Goal: Information Seeking & Learning: Check status

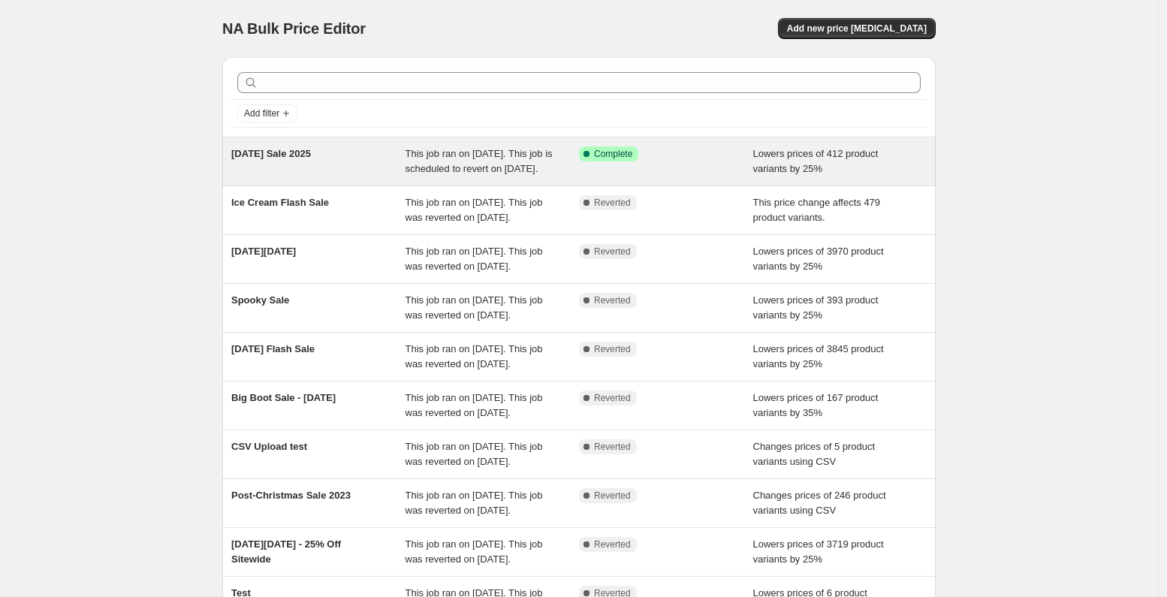
click at [689, 176] on div "Success Complete Complete" at bounding box center [666, 161] width 174 height 30
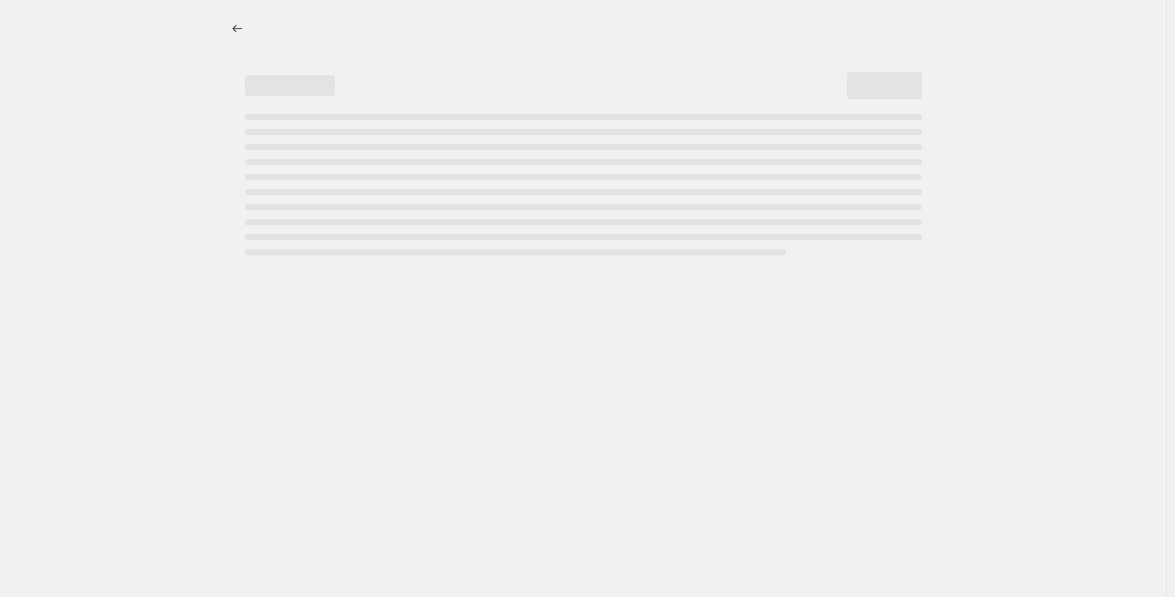
select select "percentage"
select select "no_change"
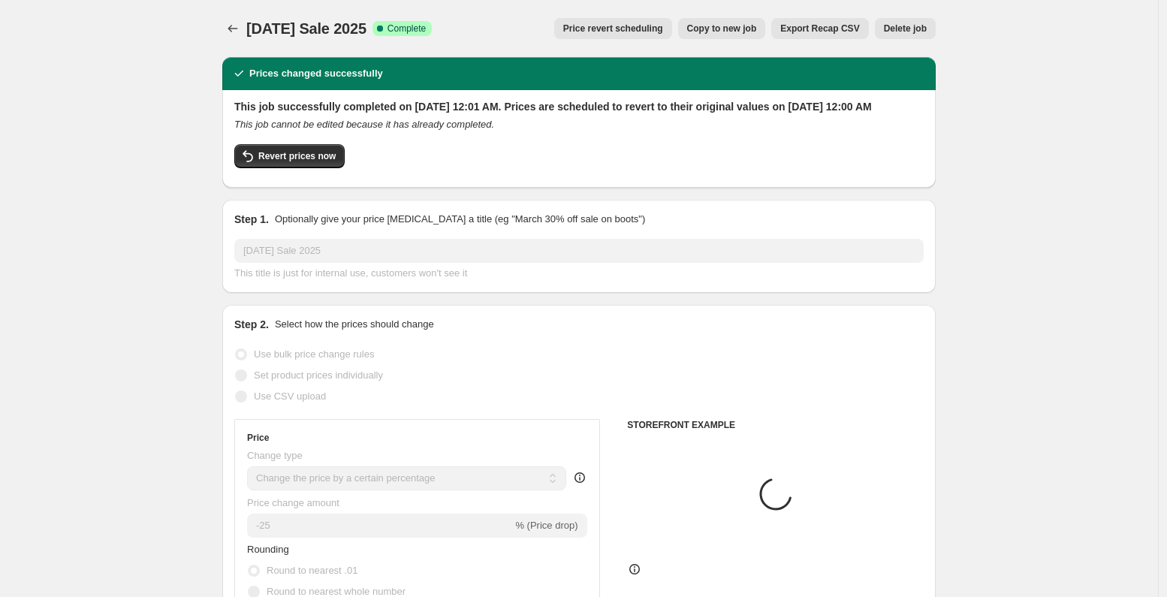
select select "tag"
select select "collection"
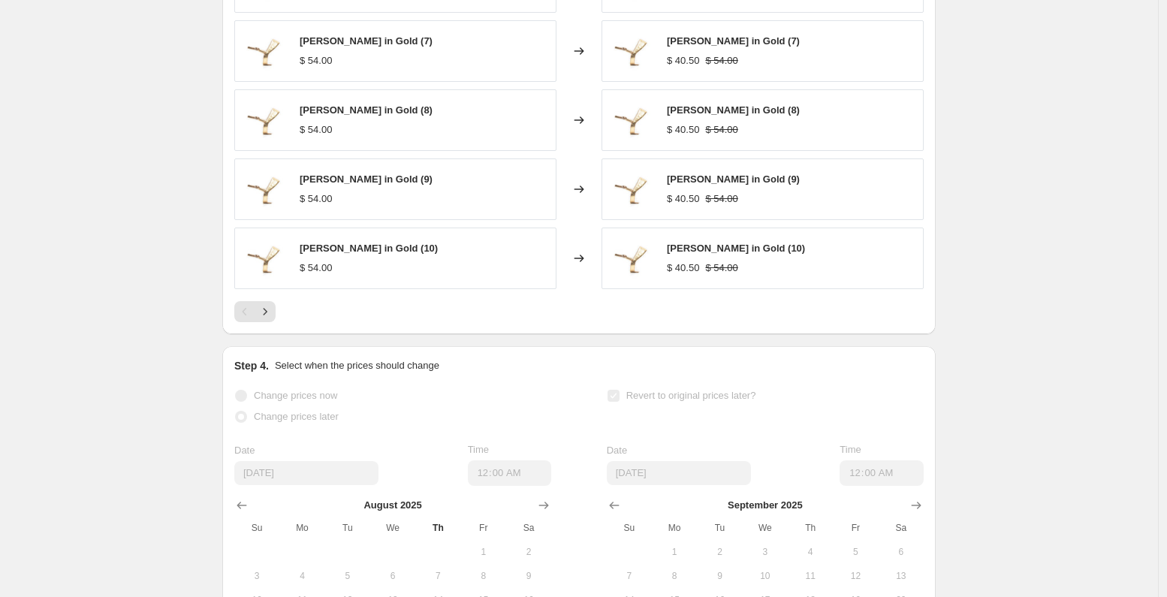
scroll to position [1280, 0]
click at [273, 318] on icon "Next" at bounding box center [265, 310] width 15 height 15
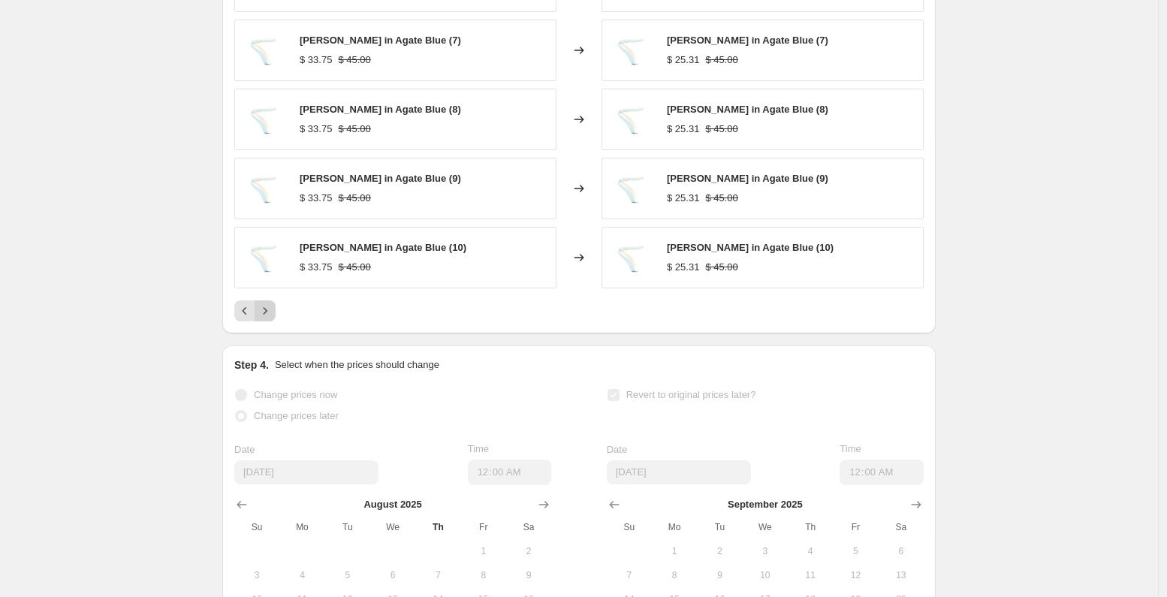
click at [273, 318] on icon "Next" at bounding box center [265, 310] width 15 height 15
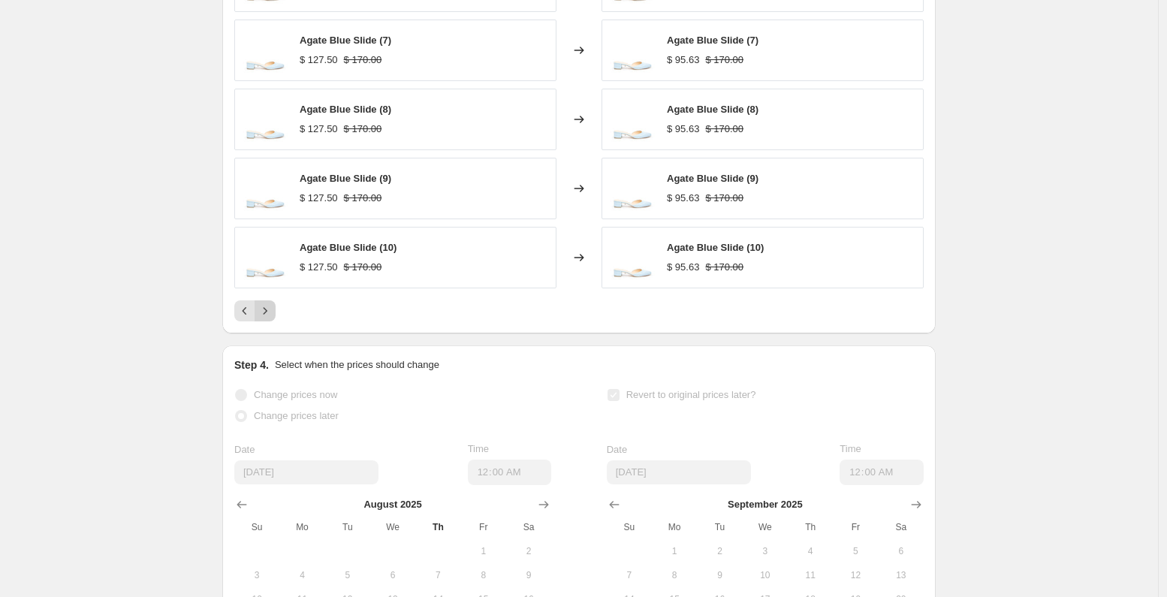
click at [273, 318] on icon "Next" at bounding box center [265, 310] width 15 height 15
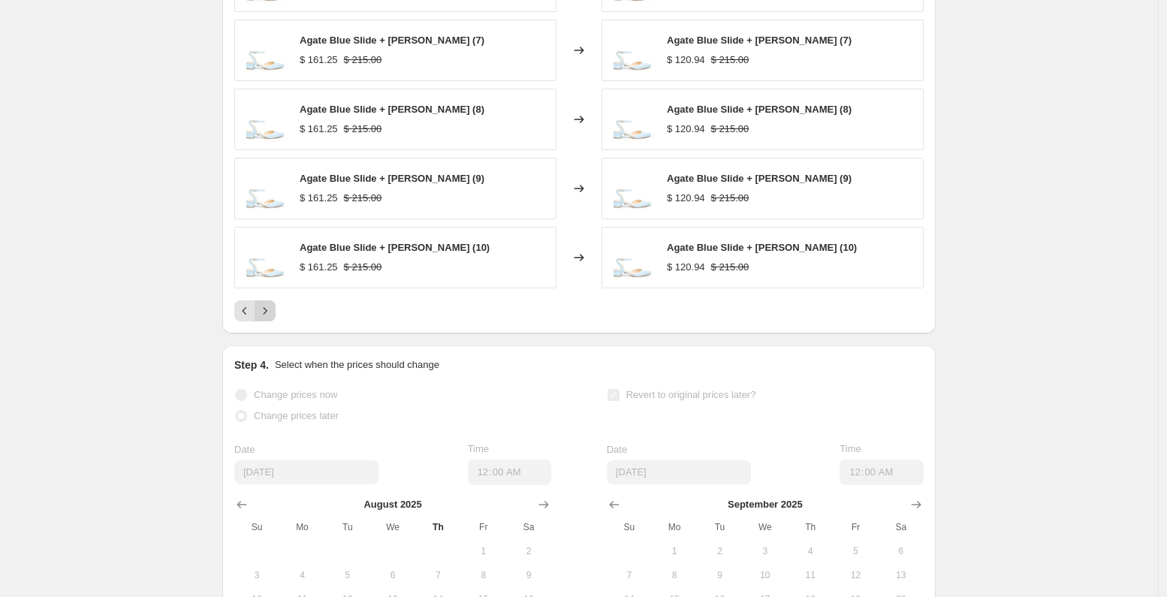
click at [268, 318] on icon "Next" at bounding box center [265, 310] width 15 height 15
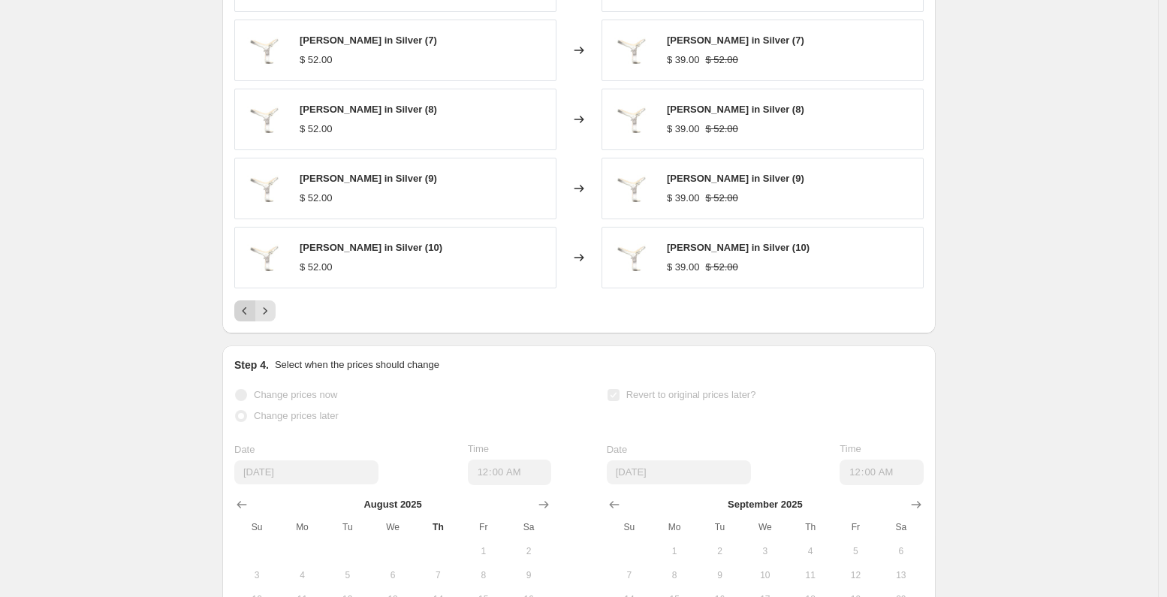
click at [250, 318] on icon "Previous" at bounding box center [244, 310] width 15 height 15
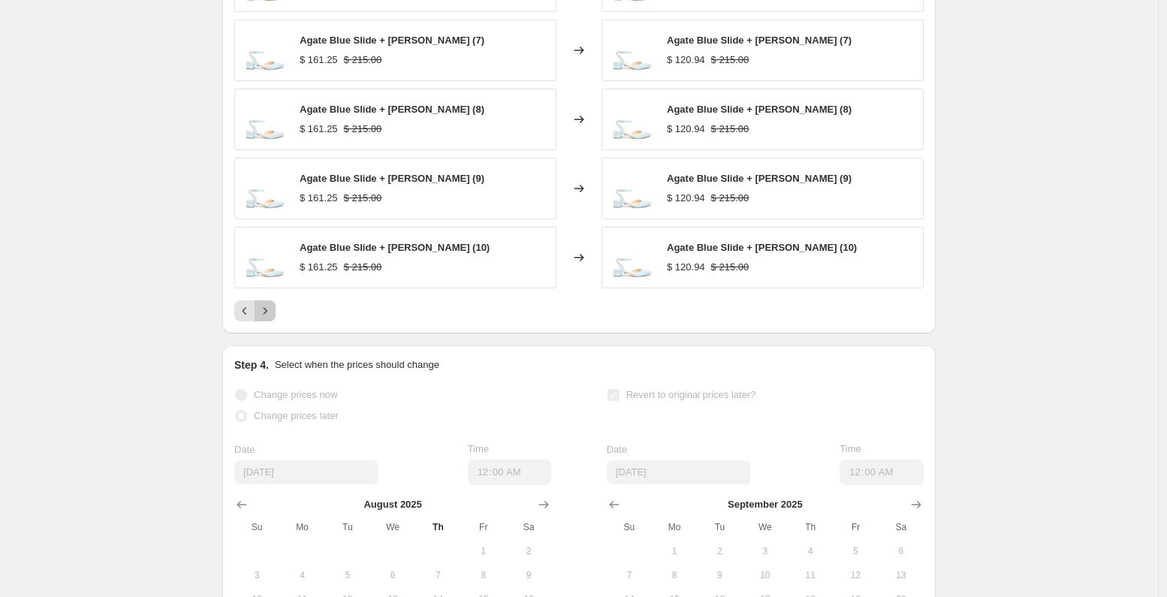
click at [264, 318] on icon "Next" at bounding box center [265, 310] width 15 height 15
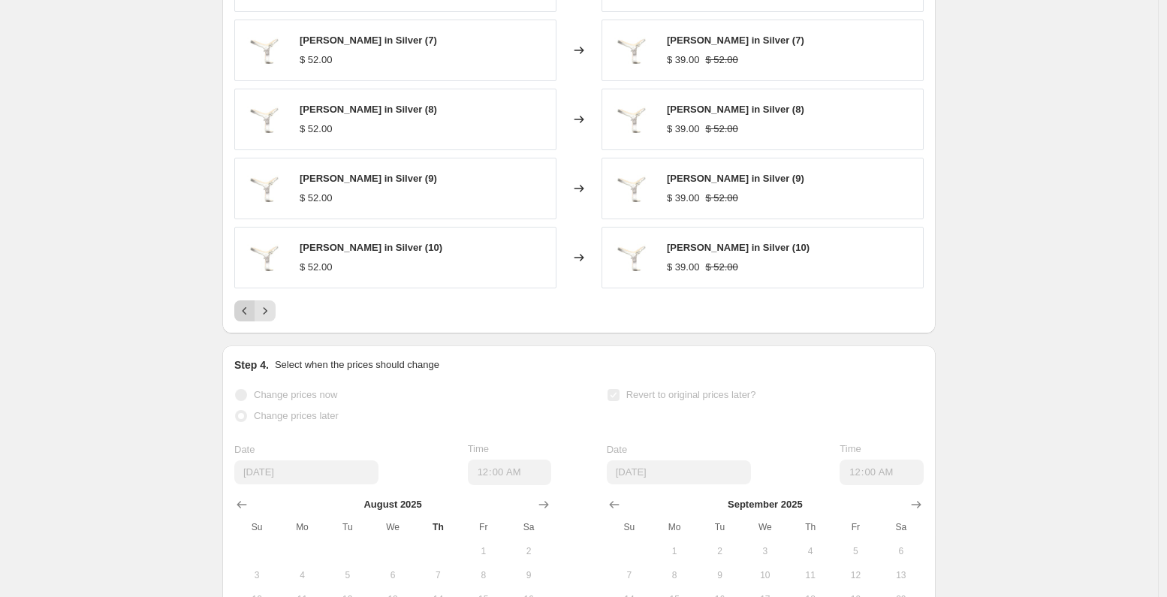
click at [247, 318] on icon "Previous" at bounding box center [244, 310] width 15 height 15
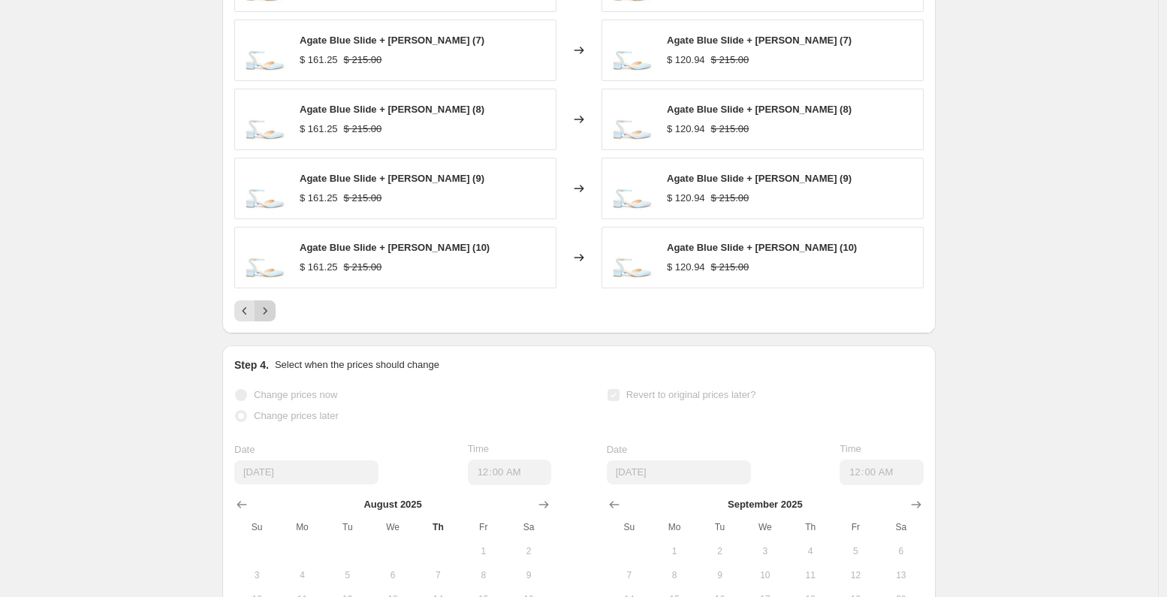
click at [270, 318] on icon "Next" at bounding box center [265, 310] width 15 height 15
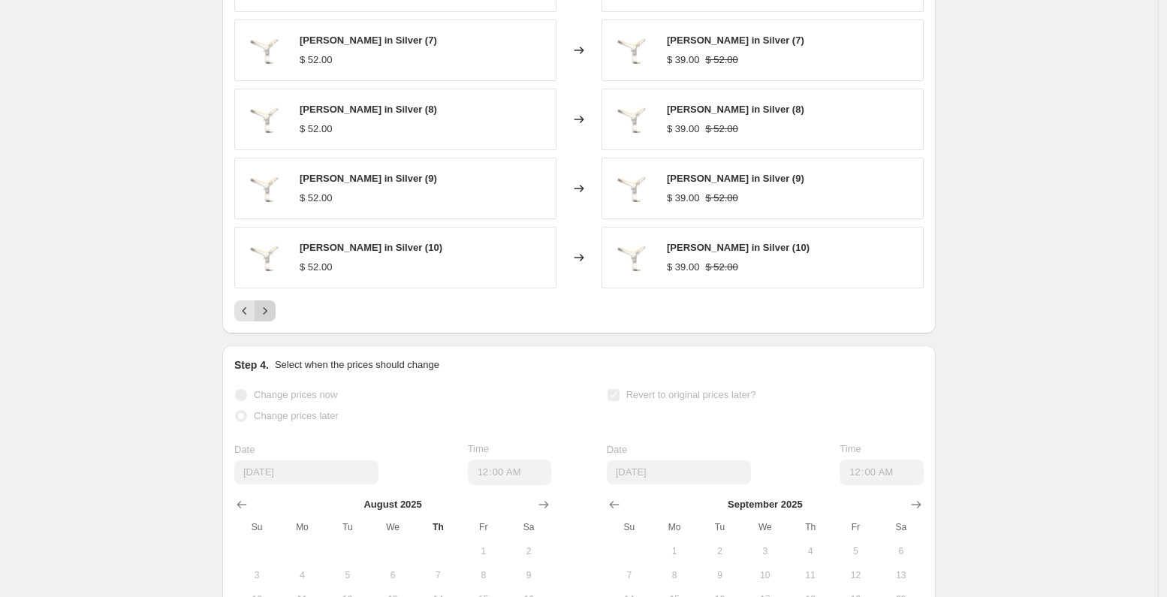
click at [270, 318] on icon "Next" at bounding box center [265, 310] width 15 height 15
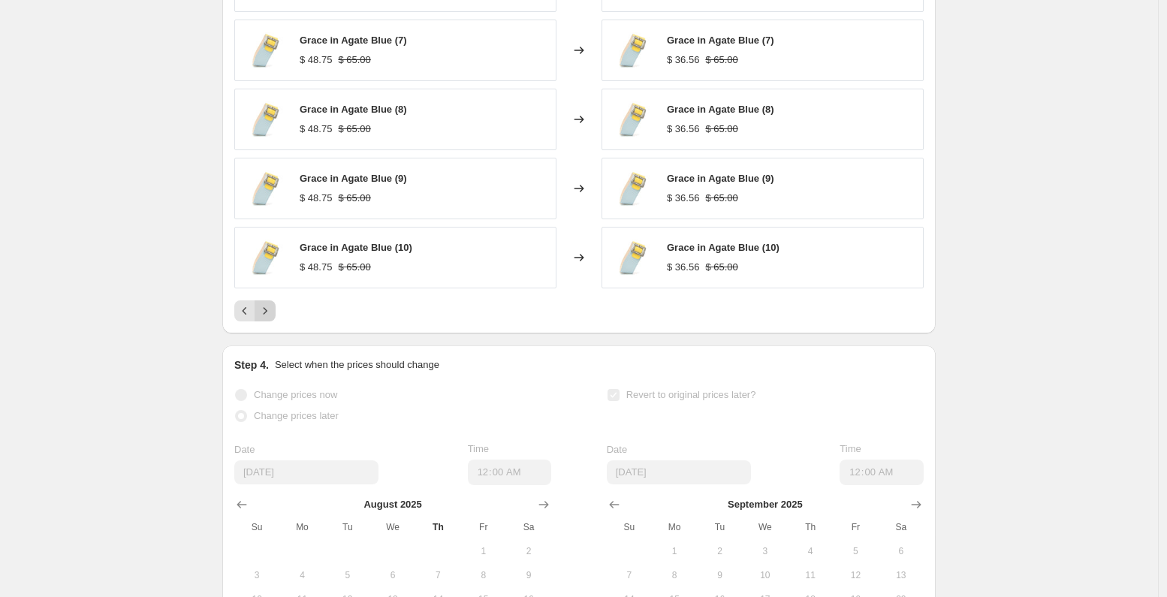
click at [270, 318] on icon "Next" at bounding box center [265, 310] width 15 height 15
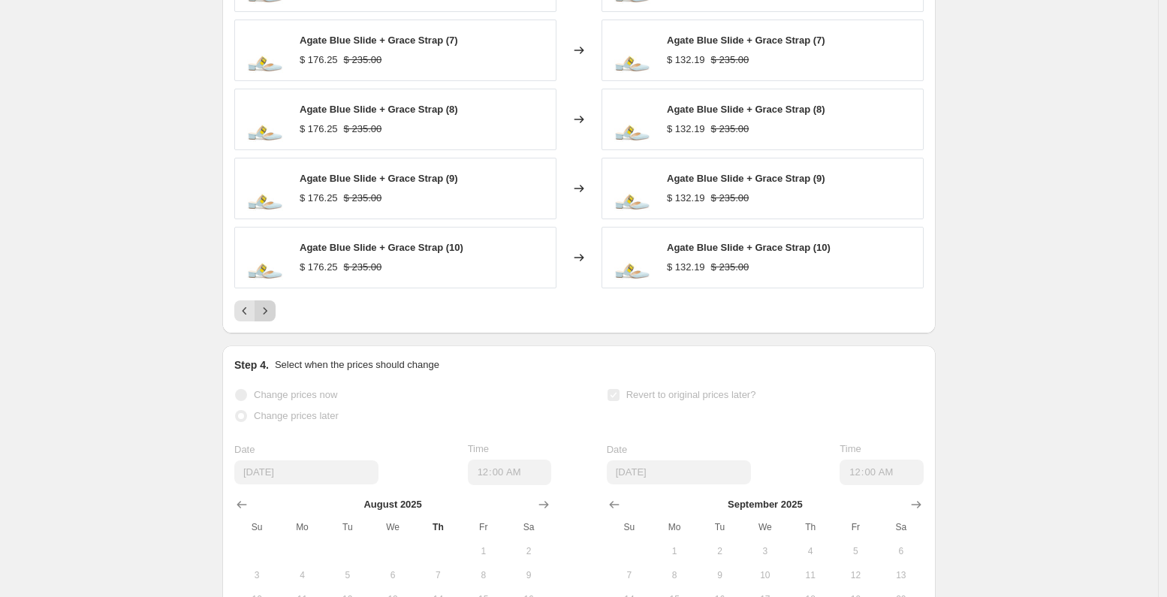
click at [270, 318] on icon "Next" at bounding box center [265, 310] width 15 height 15
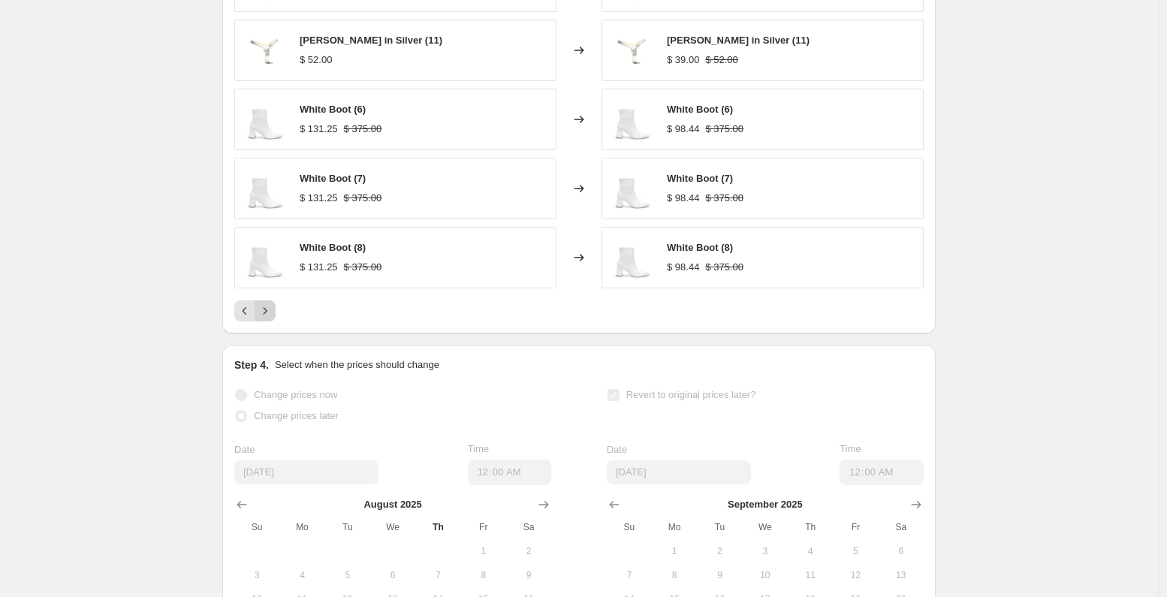
click at [270, 318] on icon "Next" at bounding box center [265, 310] width 15 height 15
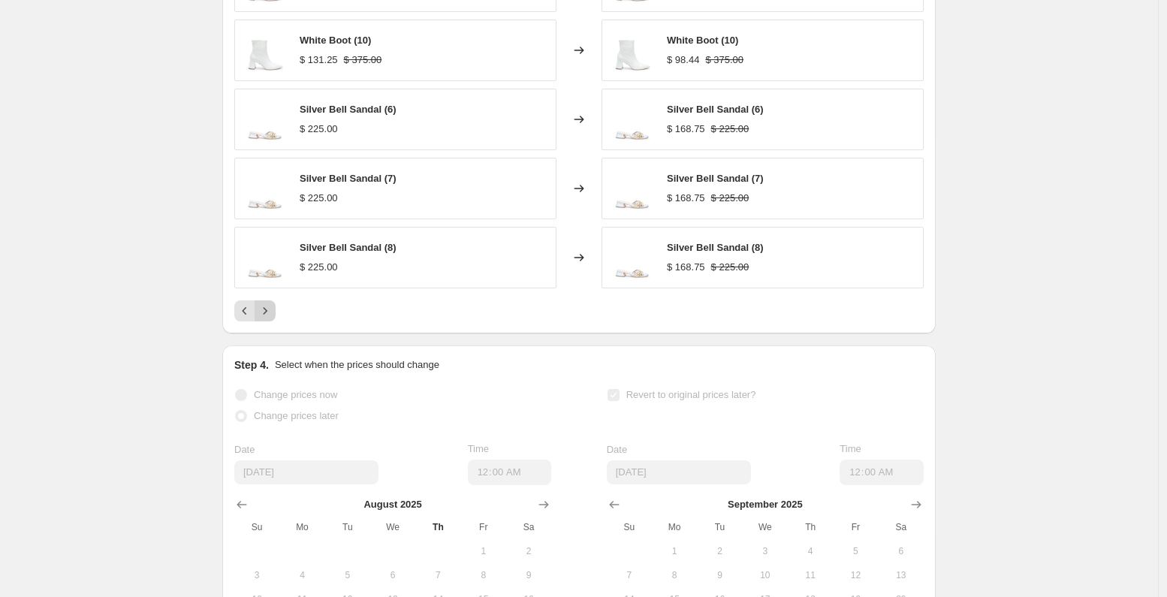
click at [270, 318] on icon "Next" at bounding box center [265, 310] width 15 height 15
click at [273, 318] on icon "Next" at bounding box center [265, 310] width 15 height 15
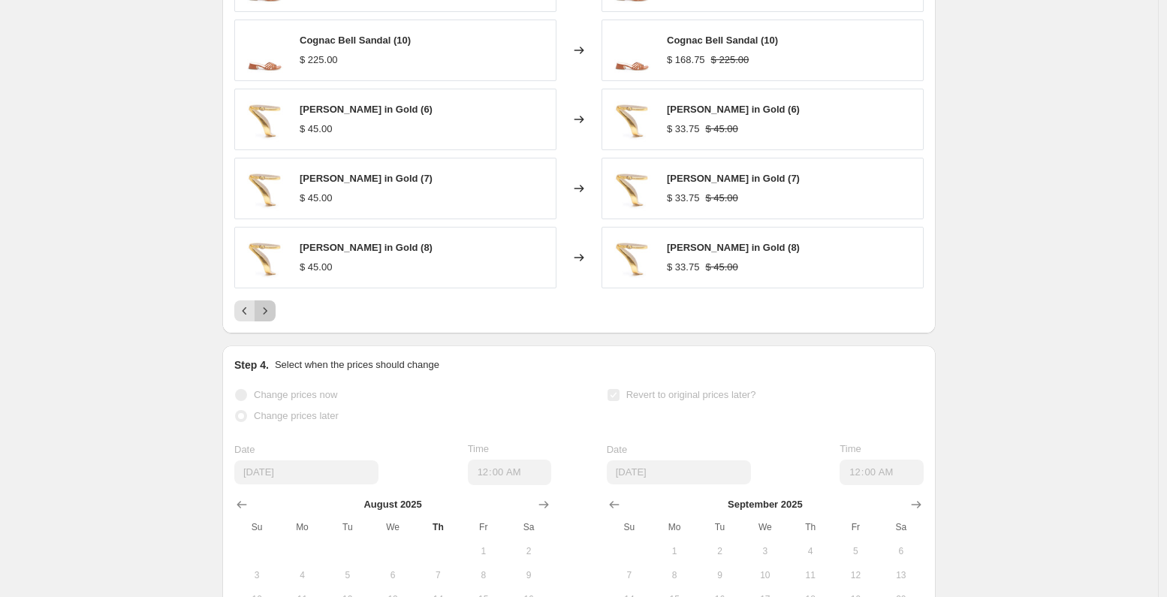
click at [273, 318] on icon "Next" at bounding box center [265, 310] width 15 height 15
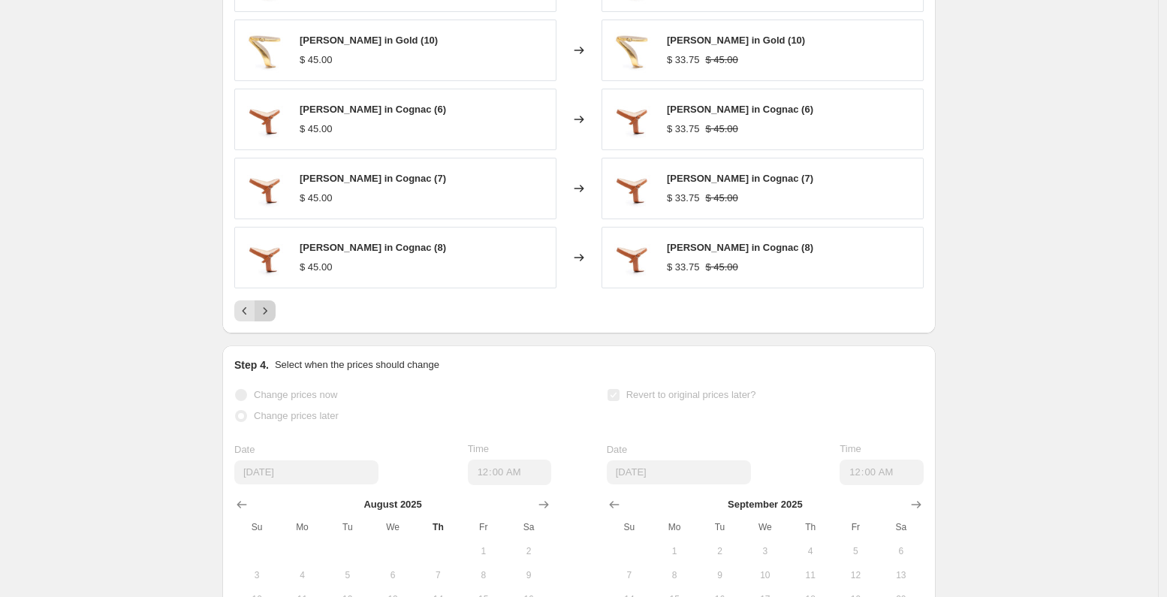
click at [273, 318] on icon "Next" at bounding box center [265, 310] width 15 height 15
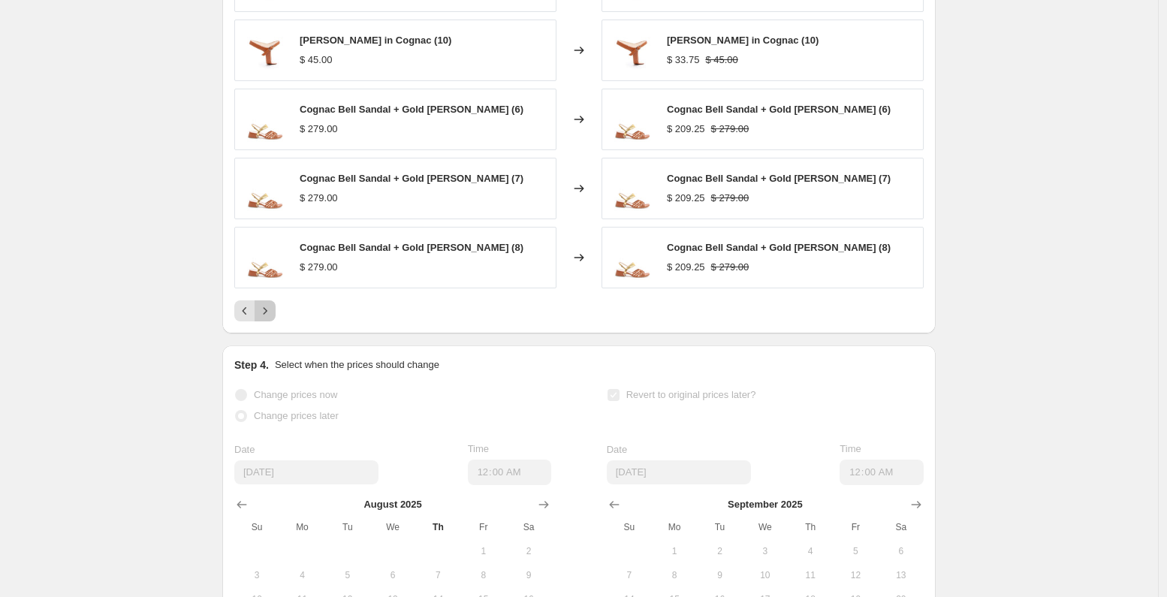
click at [273, 318] on icon "Next" at bounding box center [265, 310] width 15 height 15
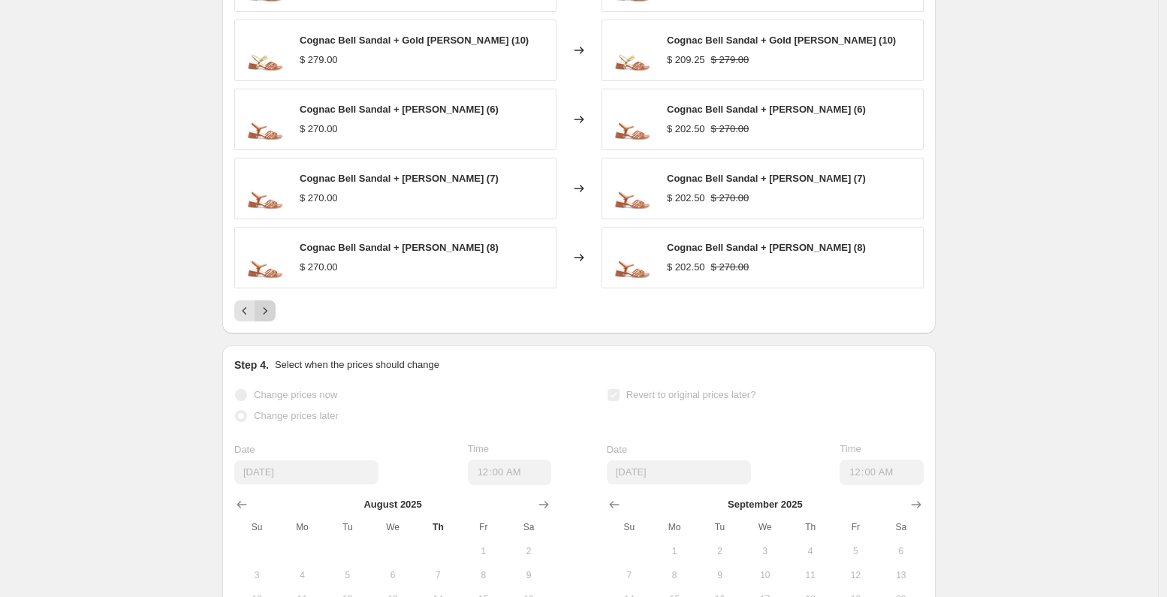
click at [273, 318] on icon "Next" at bounding box center [265, 310] width 15 height 15
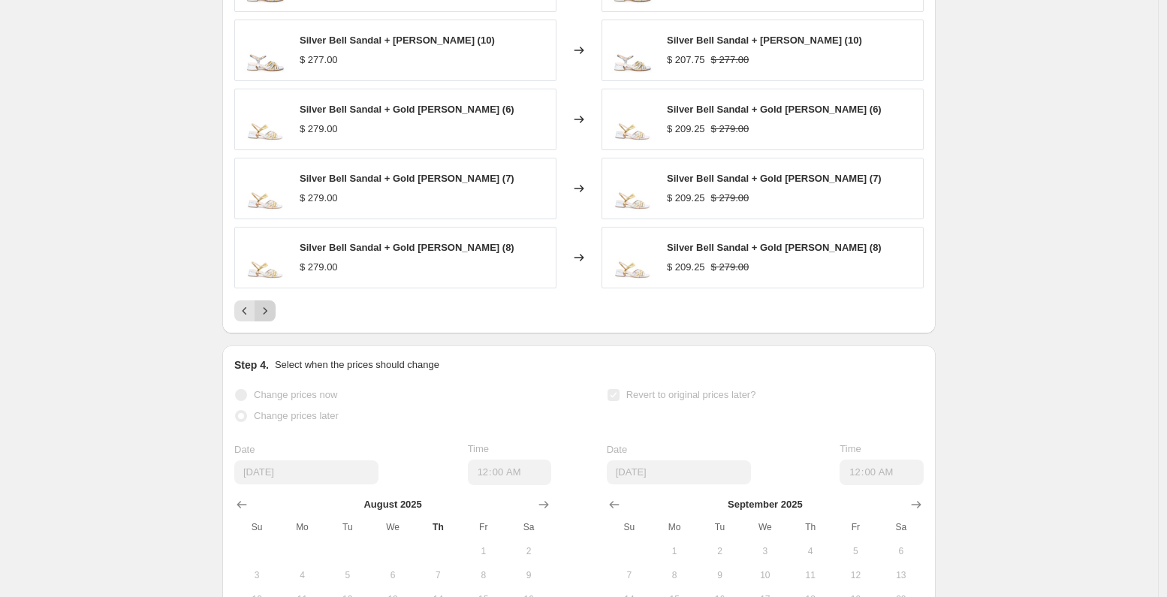
click at [273, 318] on icon "Next" at bounding box center [265, 310] width 15 height 15
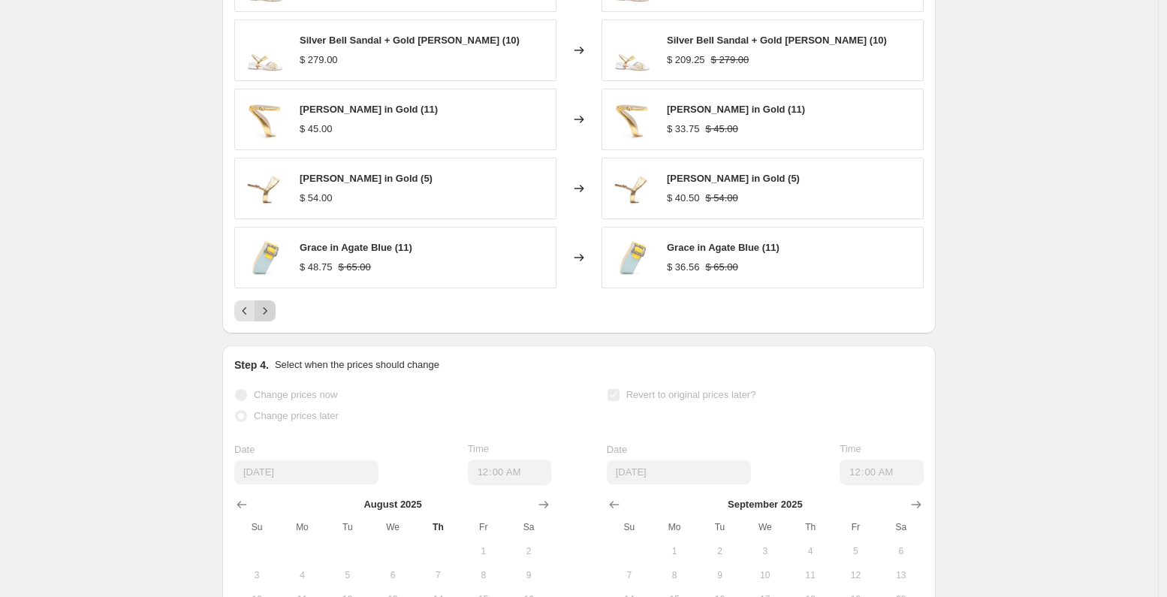
click at [273, 318] on icon "Next" at bounding box center [265, 310] width 15 height 15
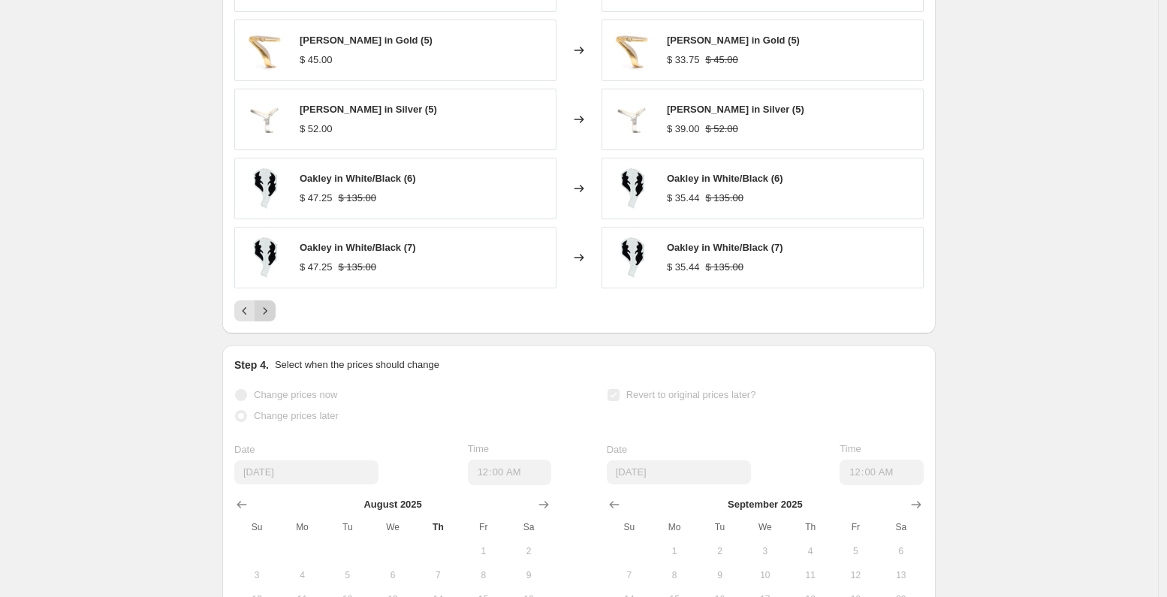
click at [273, 318] on icon "Next" at bounding box center [265, 310] width 15 height 15
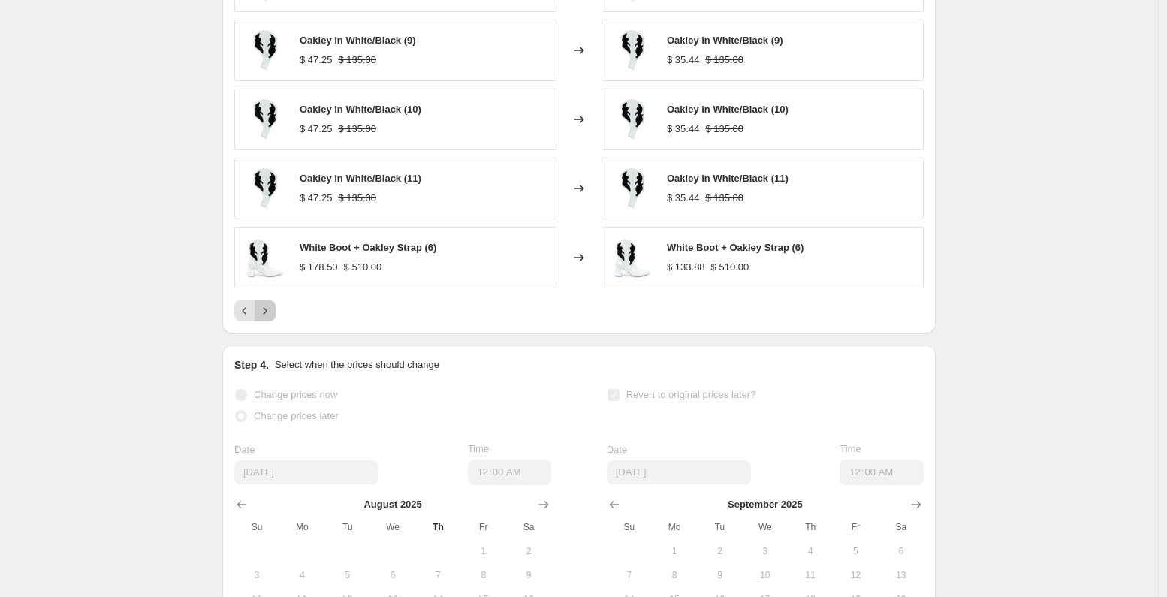
click at [273, 318] on icon "Next" at bounding box center [265, 310] width 15 height 15
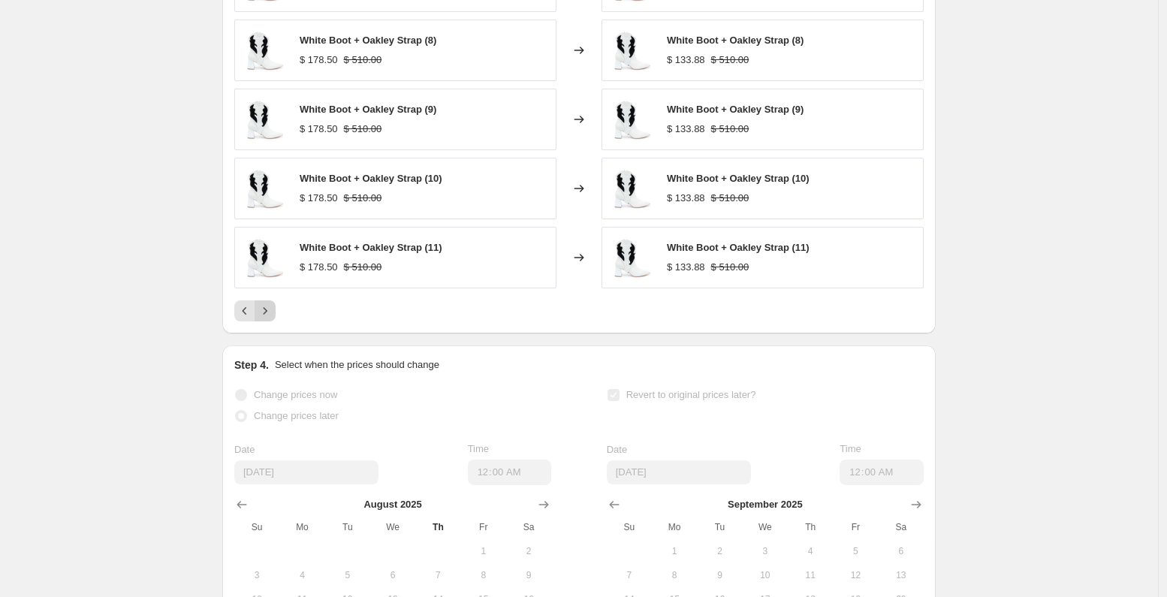
click at [273, 318] on icon "Next" at bounding box center [265, 310] width 15 height 15
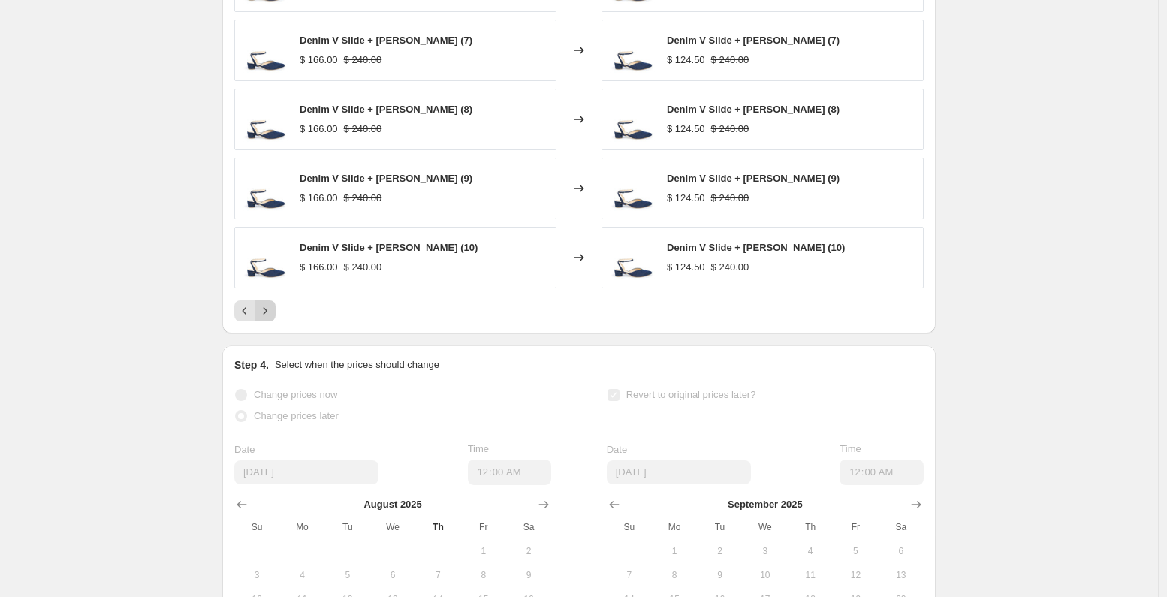
click at [273, 318] on icon "Next" at bounding box center [265, 310] width 15 height 15
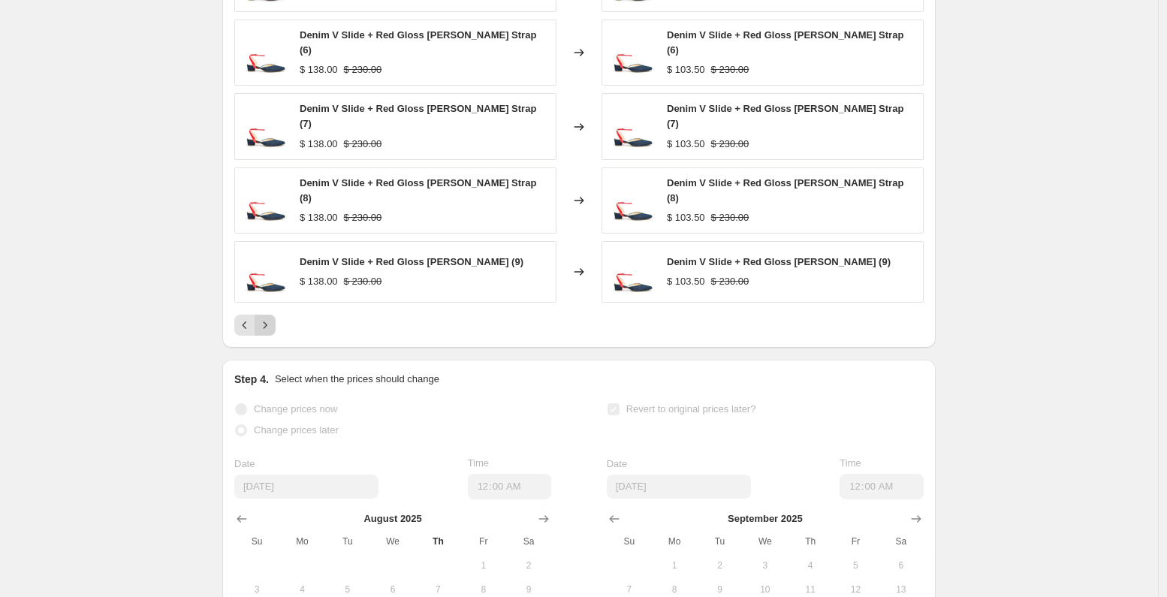
click at [273, 328] on icon "Next" at bounding box center [265, 325] width 15 height 15
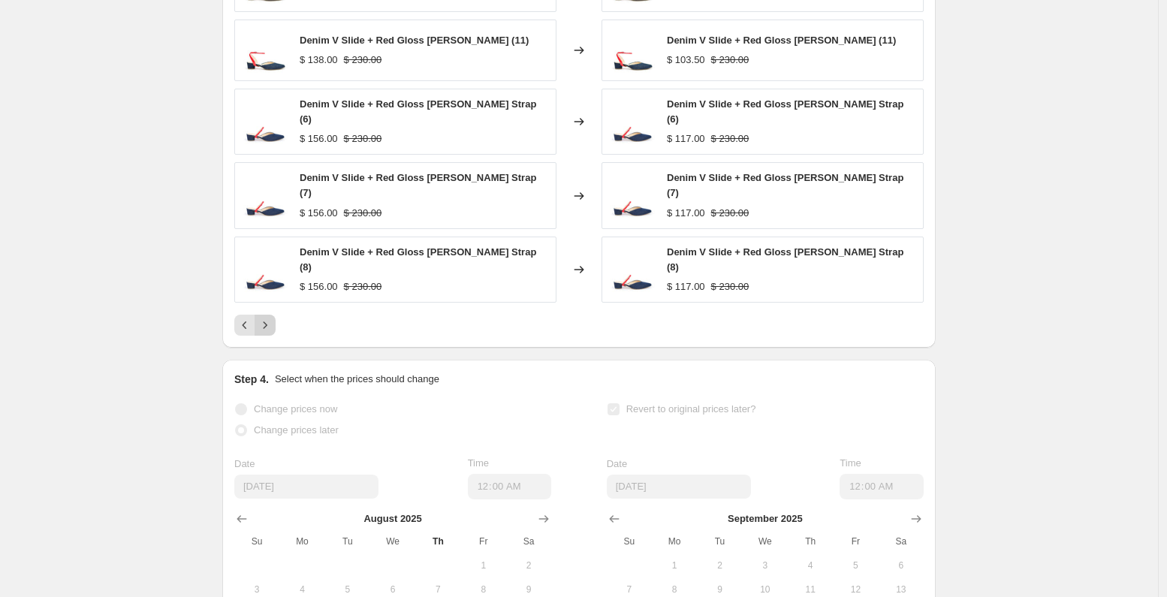
click at [273, 328] on icon "Next" at bounding box center [265, 325] width 15 height 15
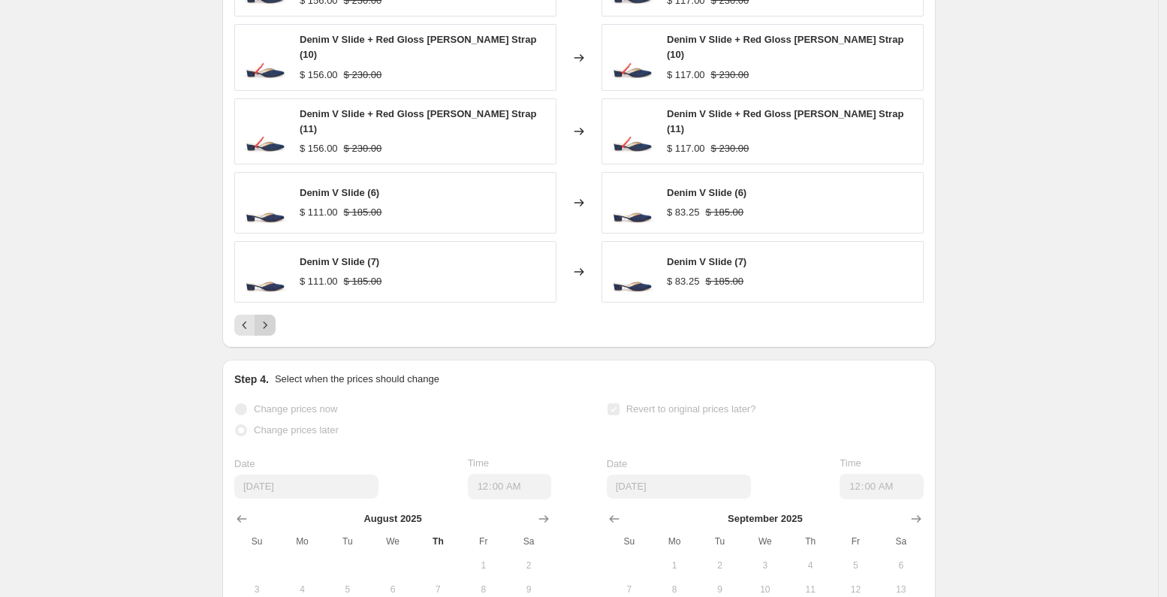
click at [273, 328] on icon "Next" at bounding box center [265, 325] width 15 height 15
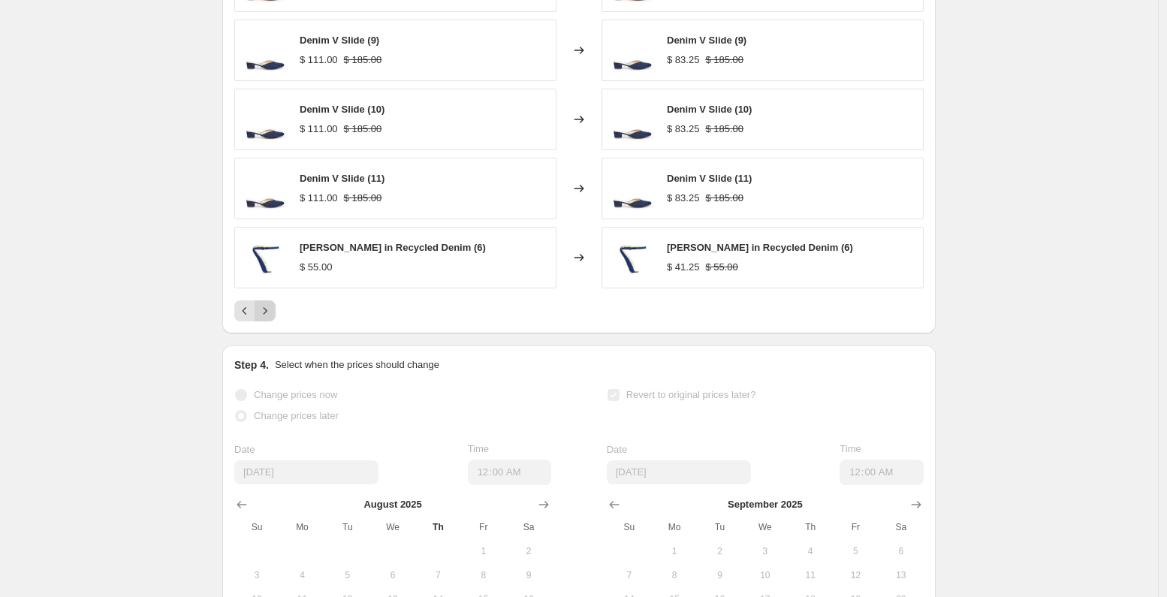
click at [267, 318] on icon "Next" at bounding box center [265, 310] width 15 height 15
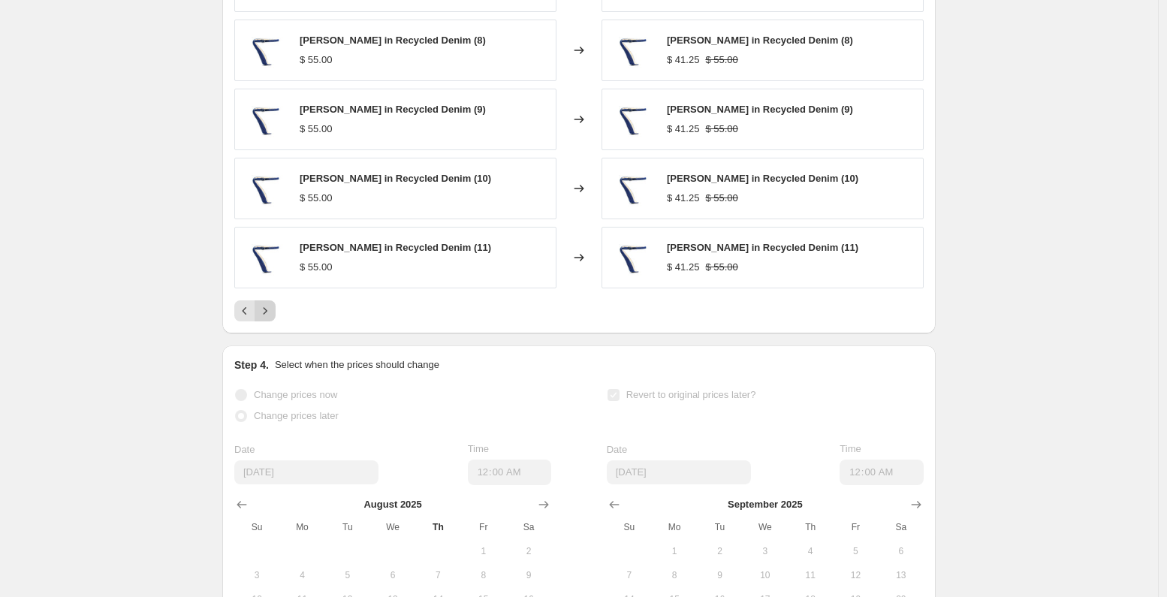
click at [267, 318] on icon "Next" at bounding box center [265, 310] width 15 height 15
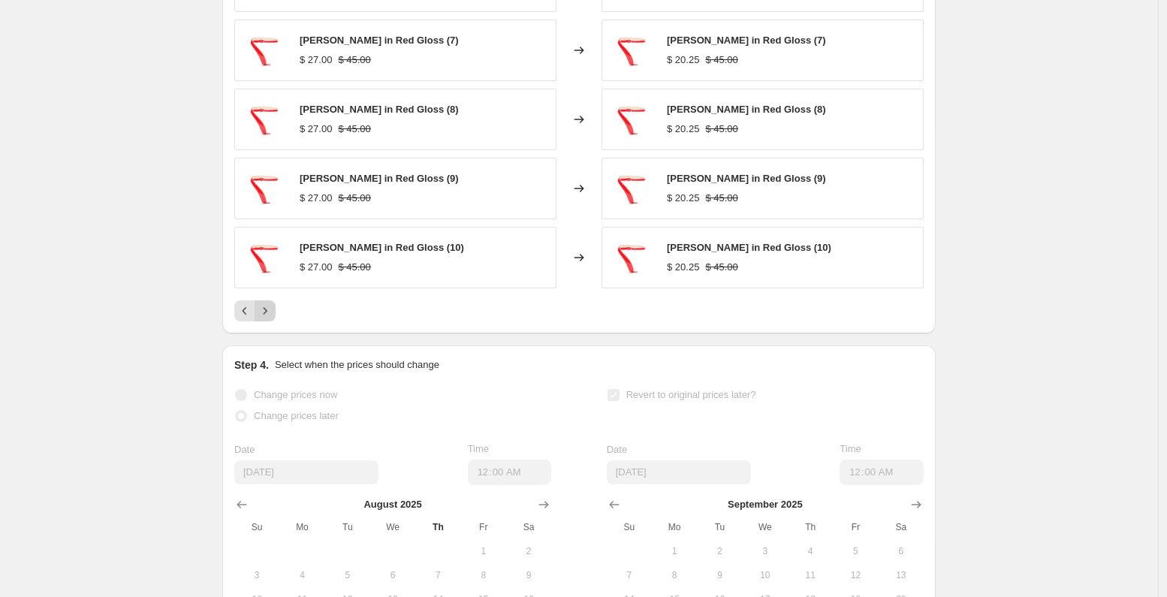
click at [267, 318] on icon "Next" at bounding box center [265, 310] width 15 height 15
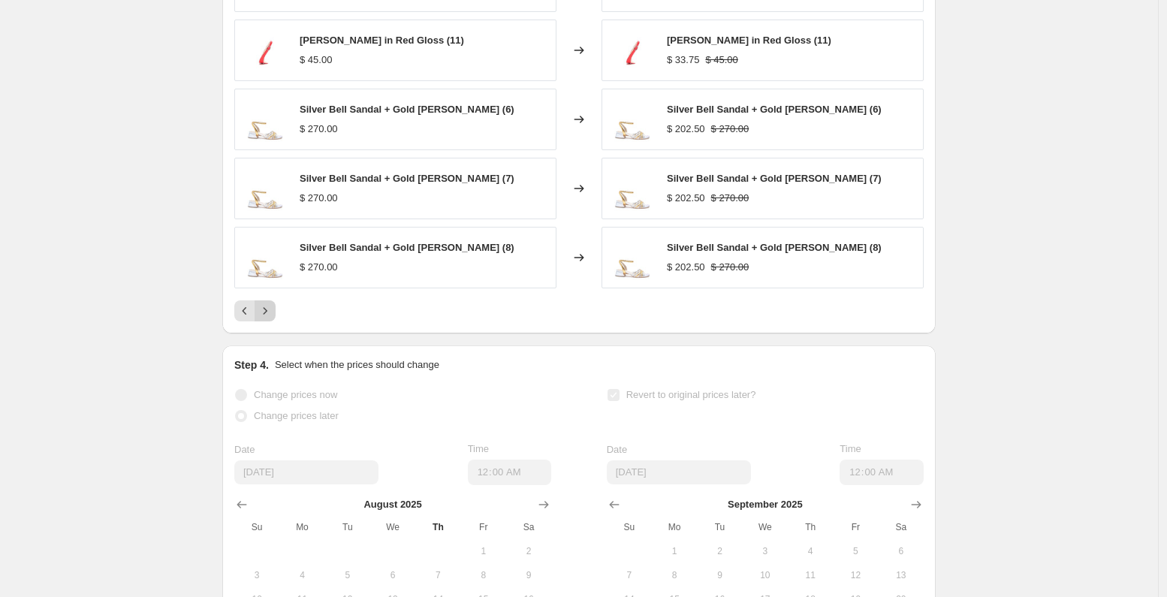
click at [267, 318] on icon "Next" at bounding box center [265, 310] width 15 height 15
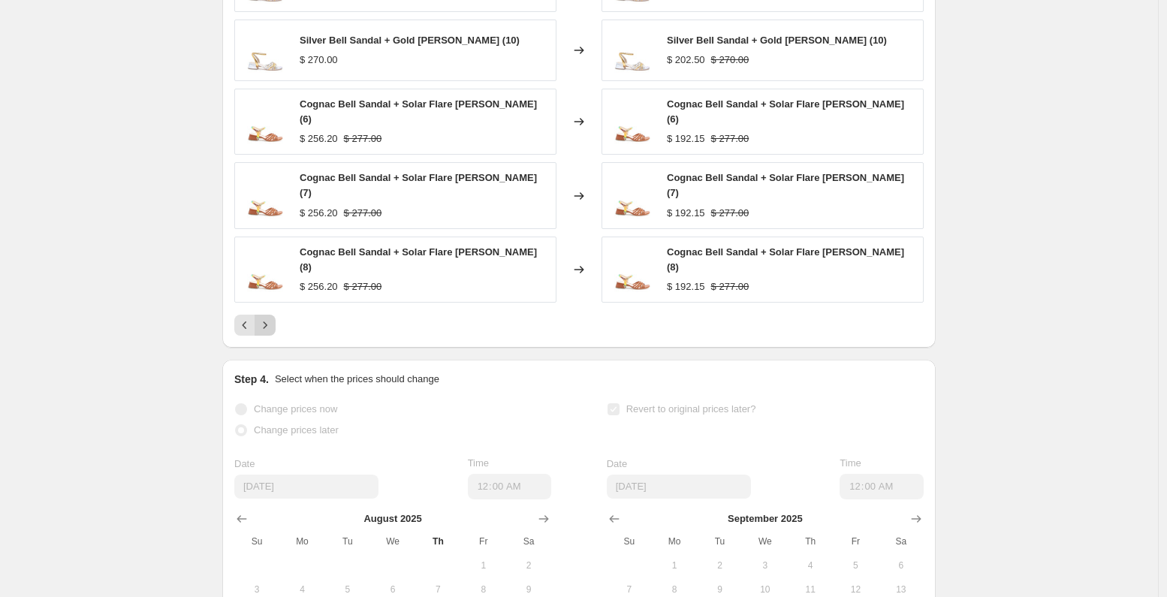
click at [267, 322] on icon "Next" at bounding box center [265, 325] width 15 height 15
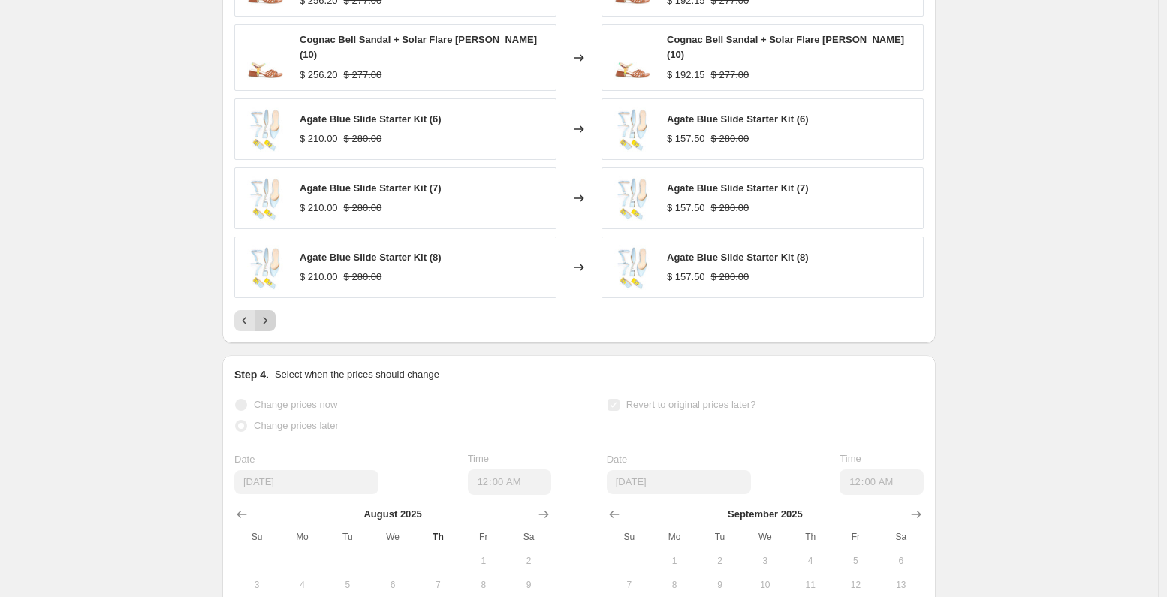
click at [267, 322] on icon "Next" at bounding box center [265, 320] width 15 height 15
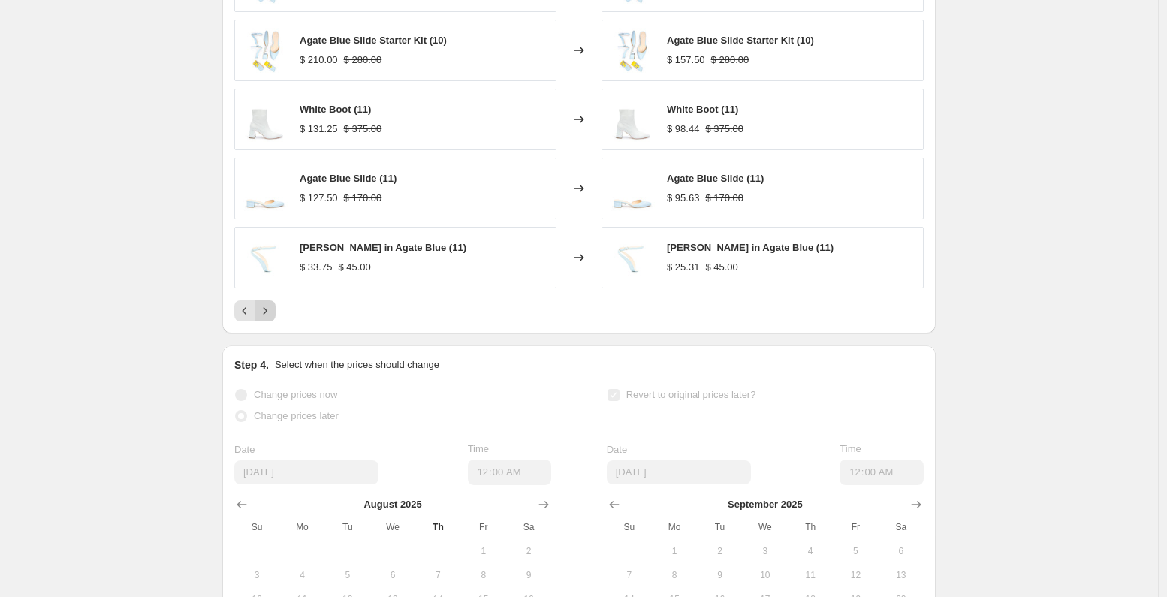
click at [267, 318] on icon "Next" at bounding box center [265, 310] width 15 height 15
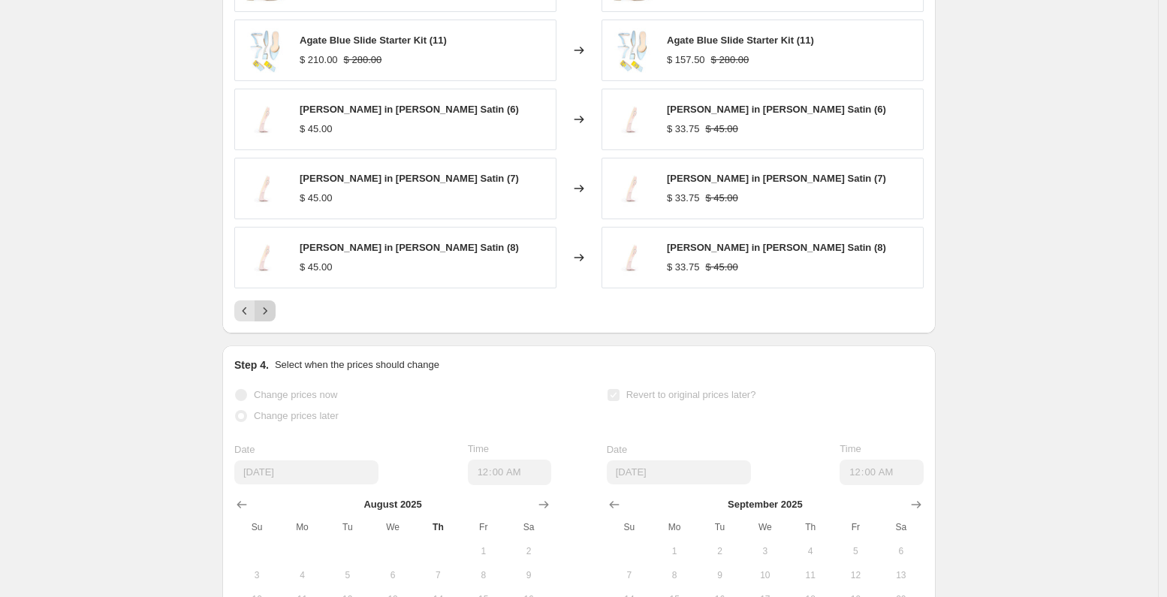
click at [267, 318] on icon "Next" at bounding box center [265, 310] width 15 height 15
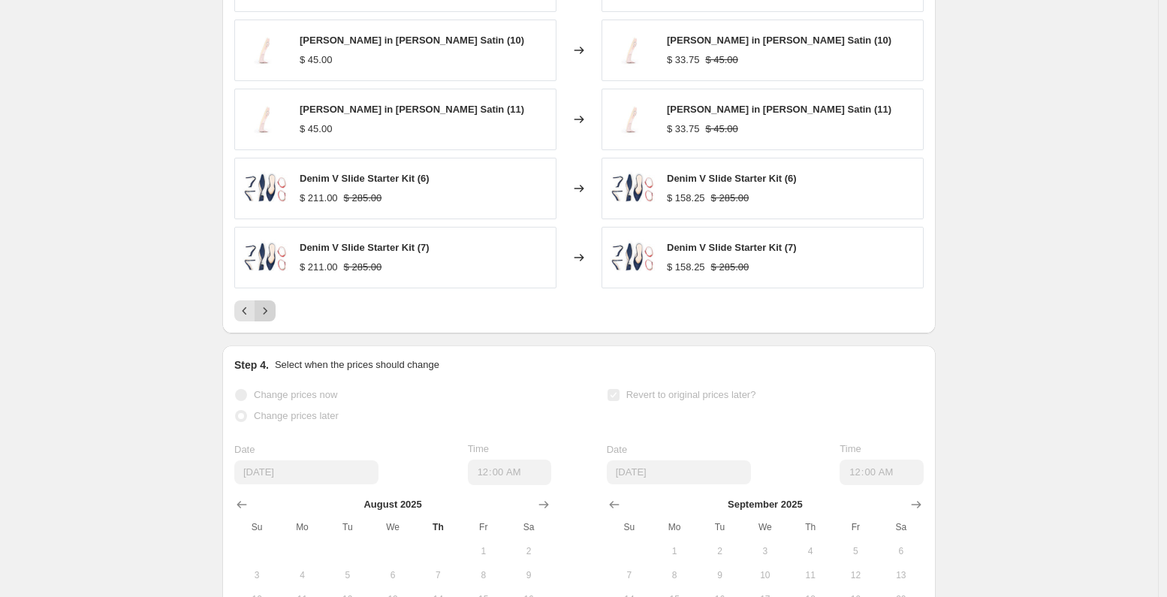
click at [267, 318] on icon "Next" at bounding box center [265, 310] width 15 height 15
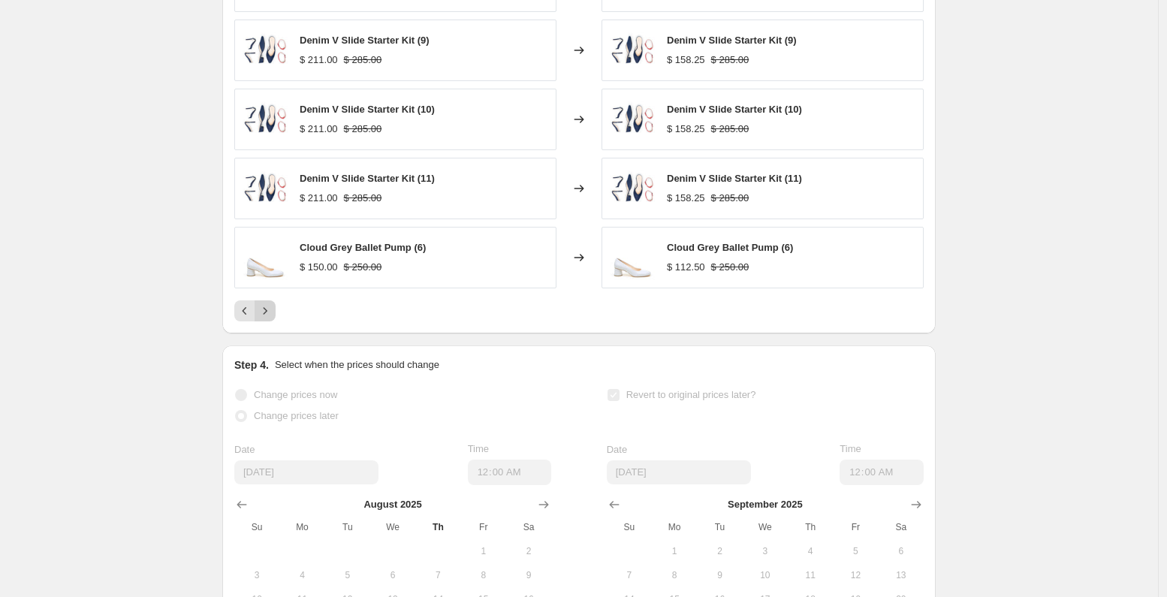
click at [267, 318] on icon "Next" at bounding box center [265, 310] width 15 height 15
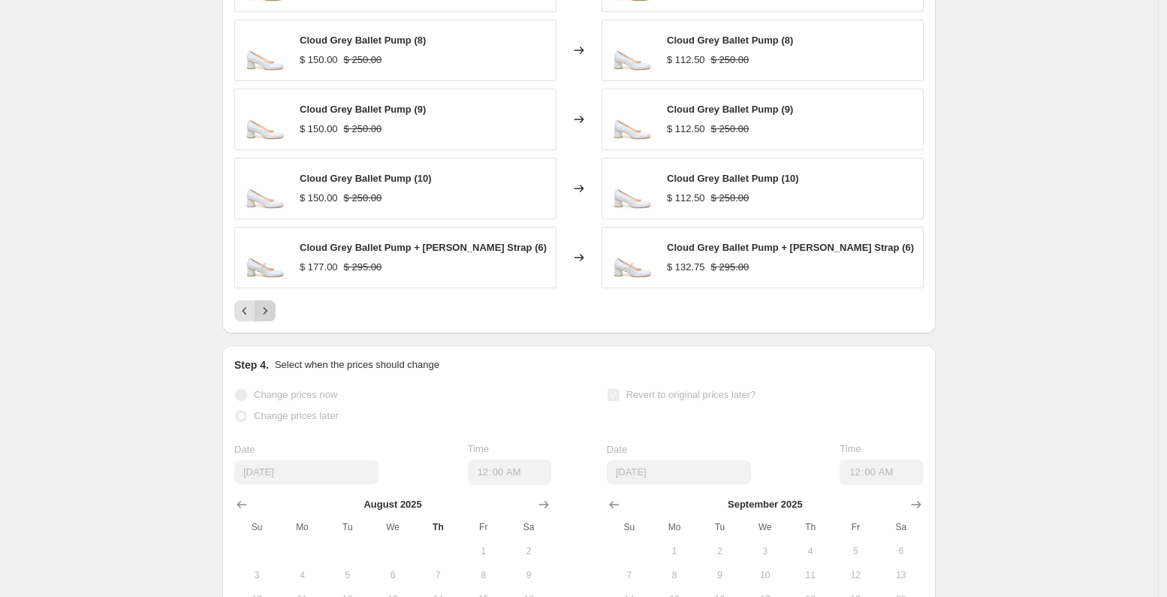
click at [267, 318] on icon "Next" at bounding box center [265, 310] width 15 height 15
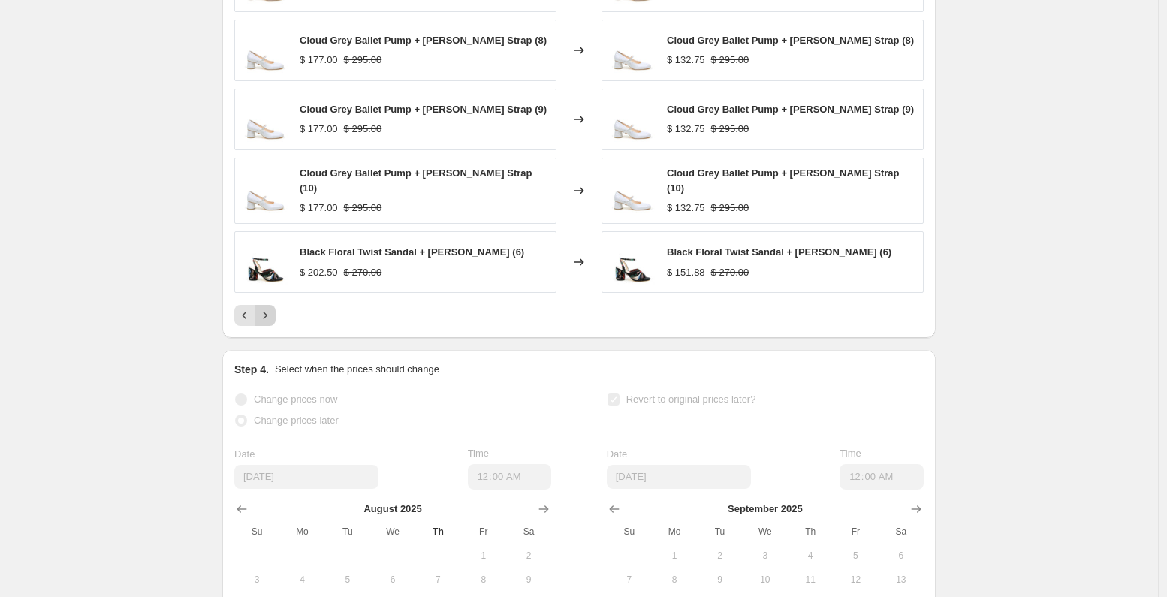
click at [267, 322] on icon "Next" at bounding box center [265, 315] width 15 height 15
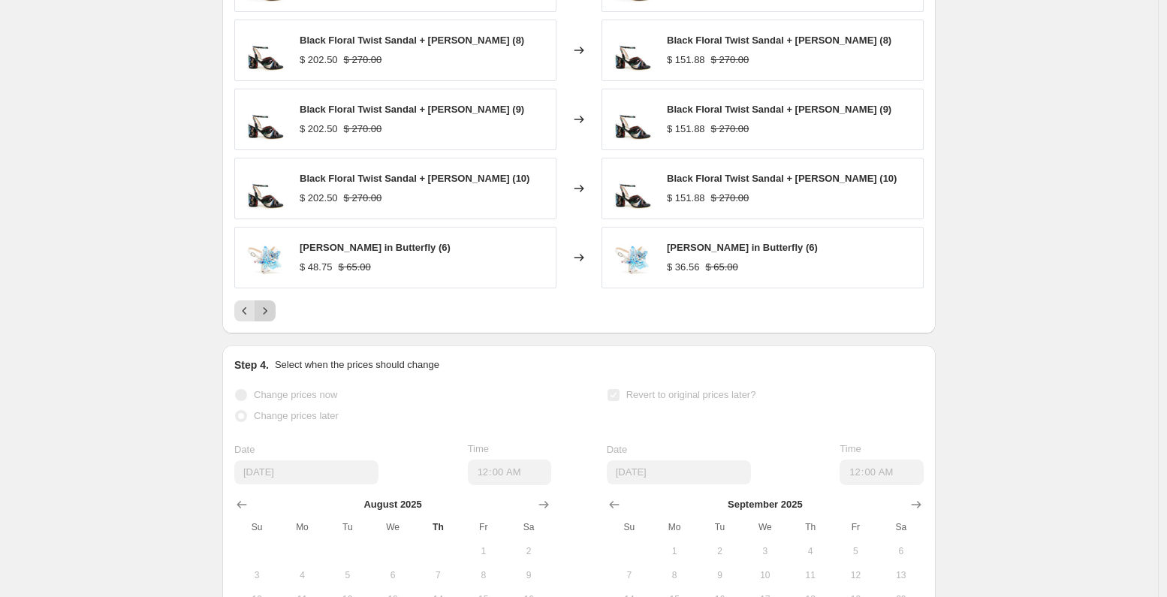
click at [267, 318] on icon "Next" at bounding box center [265, 310] width 15 height 15
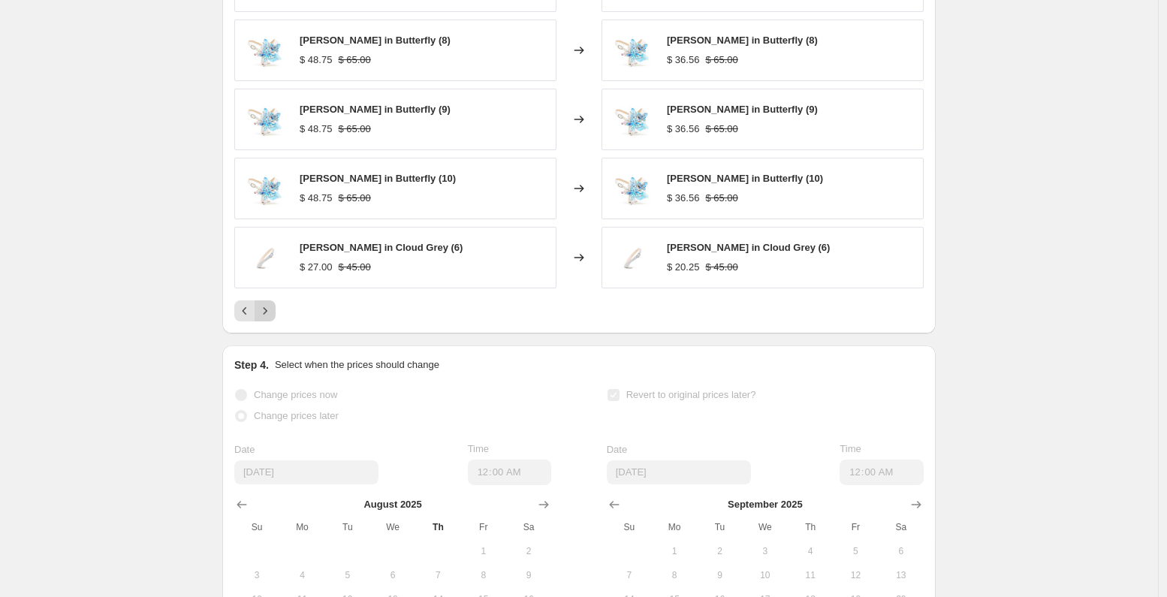
click at [267, 318] on icon "Next" at bounding box center [265, 310] width 15 height 15
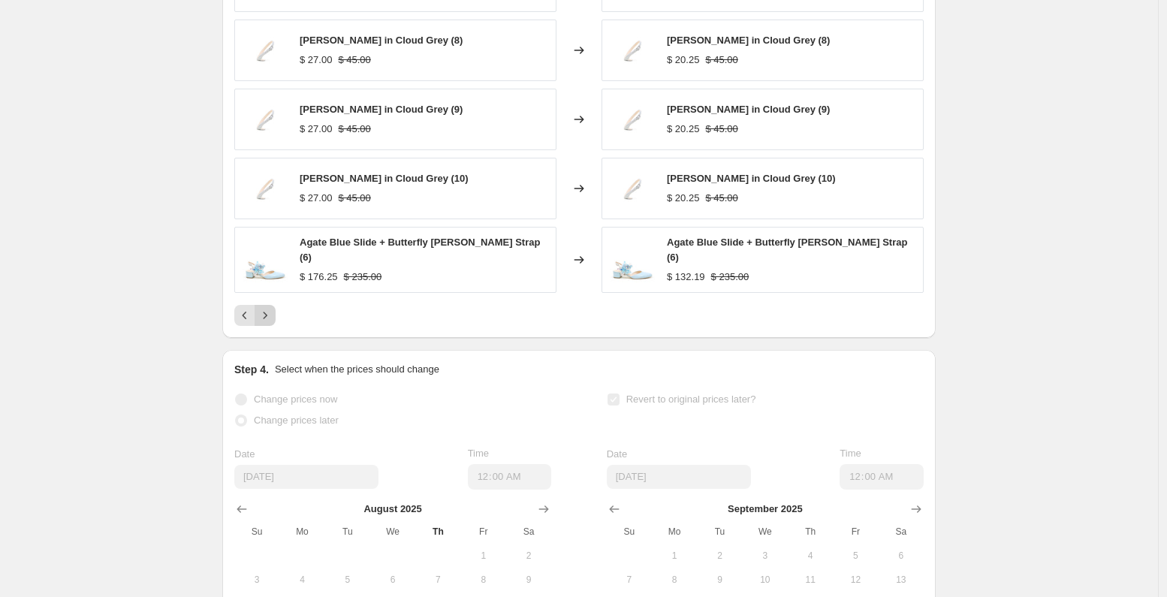
click at [267, 322] on icon "Next" at bounding box center [265, 315] width 15 height 15
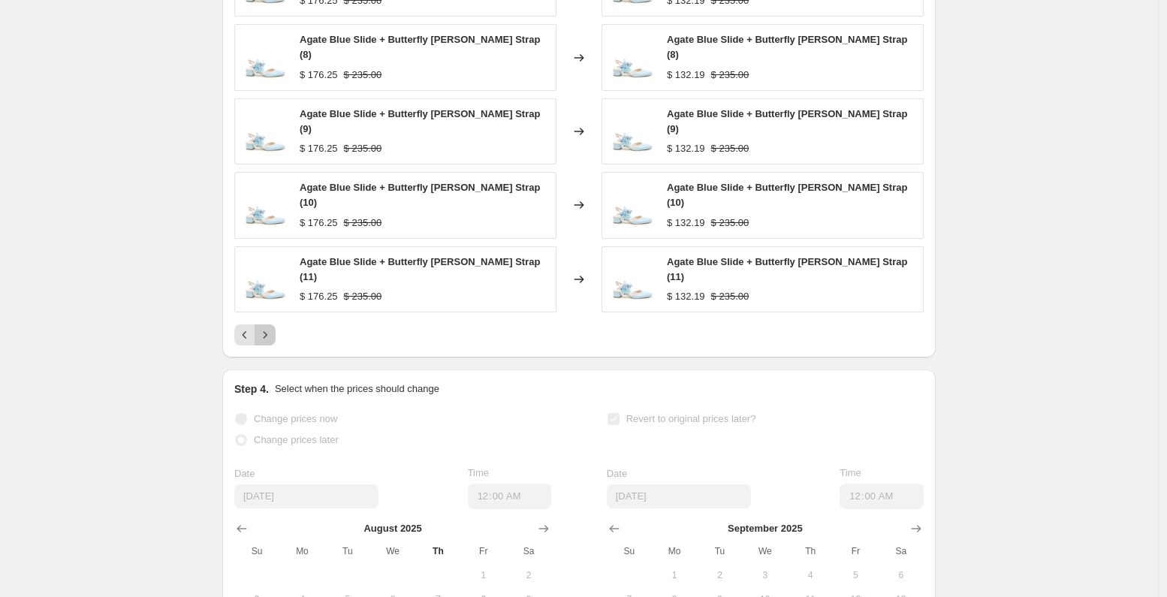
click at [267, 327] on icon "Next" at bounding box center [265, 334] width 15 height 15
